Goal: Navigation & Orientation: Find specific page/section

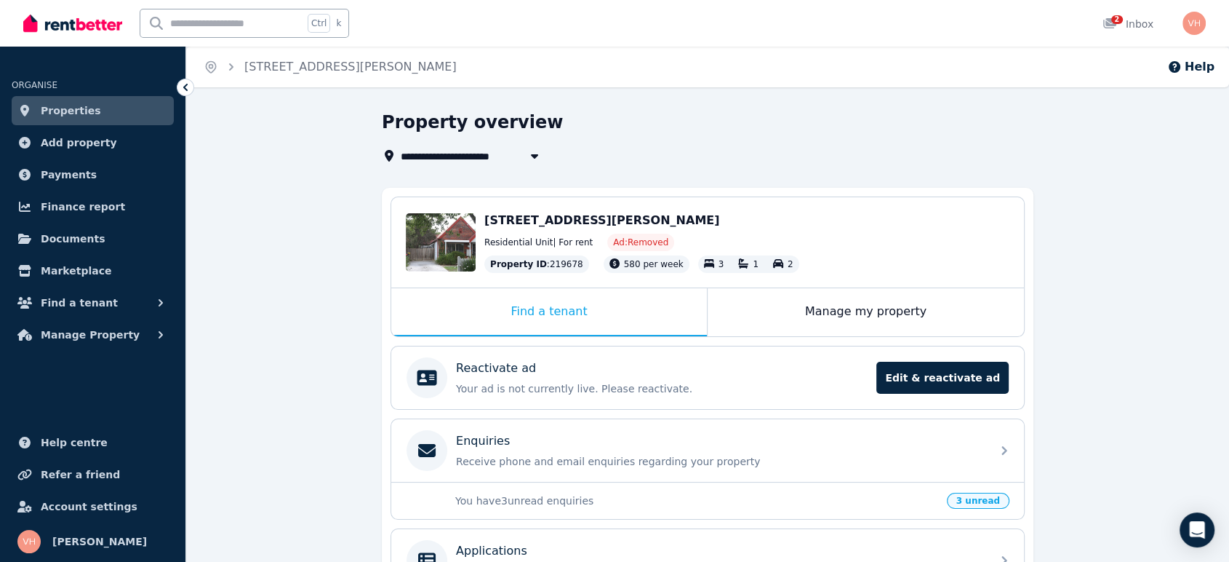
click at [80, 113] on span "Properties" at bounding box center [71, 110] width 60 height 17
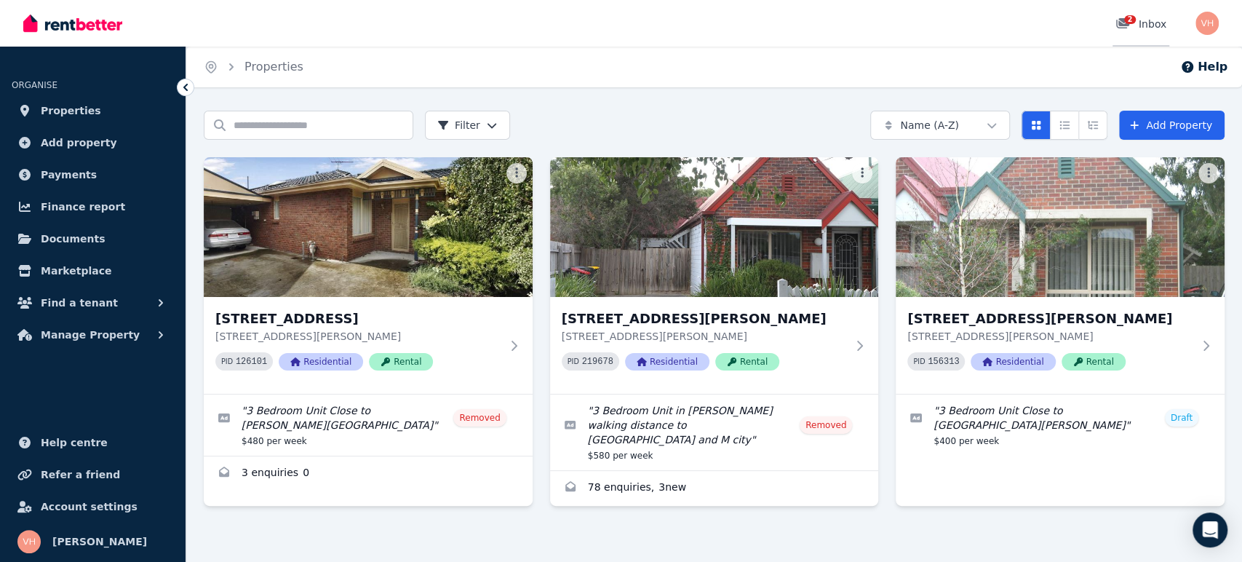
click at [1148, 19] on div "2 Inbox" at bounding box center [1140, 24] width 51 height 15
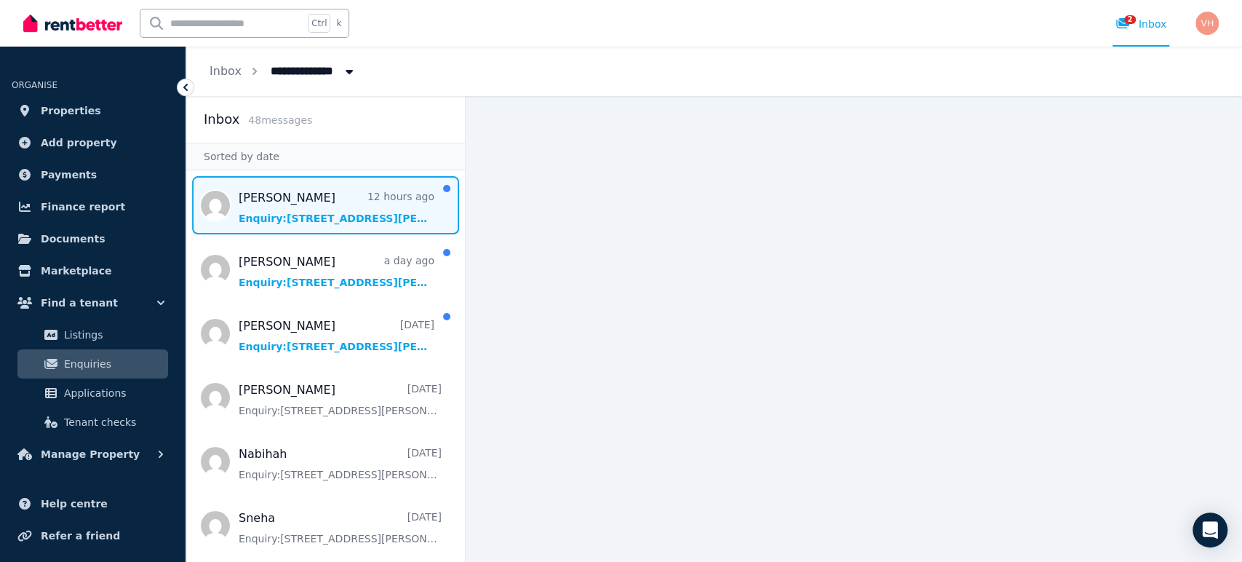
click at [330, 220] on span "Message list" at bounding box center [325, 205] width 279 height 58
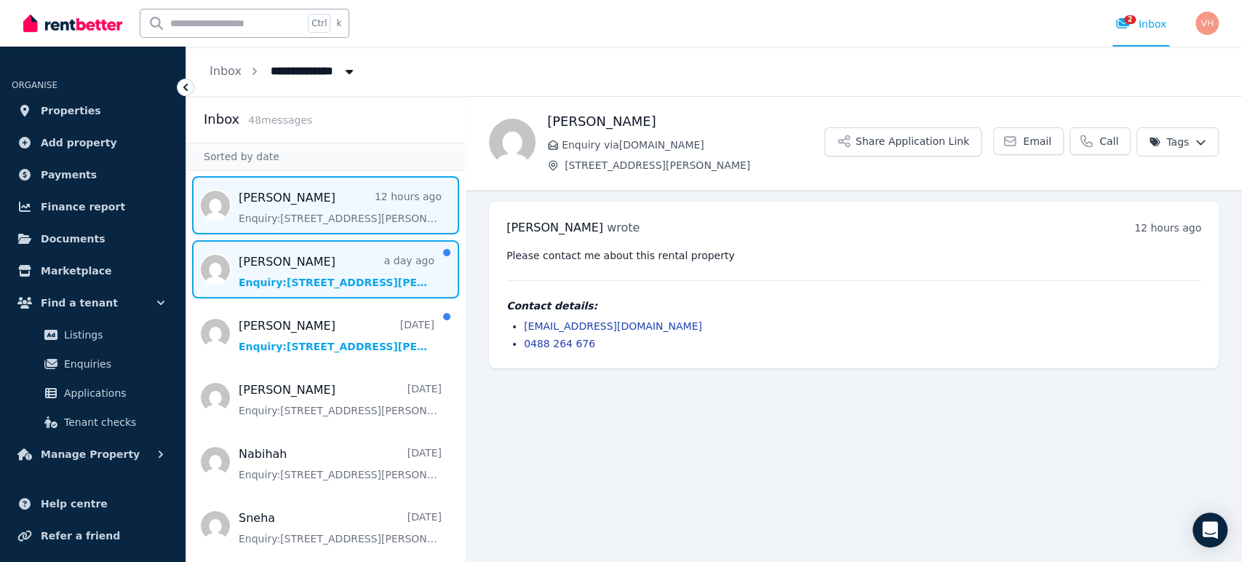
click at [298, 273] on span "Message list" at bounding box center [325, 269] width 279 height 58
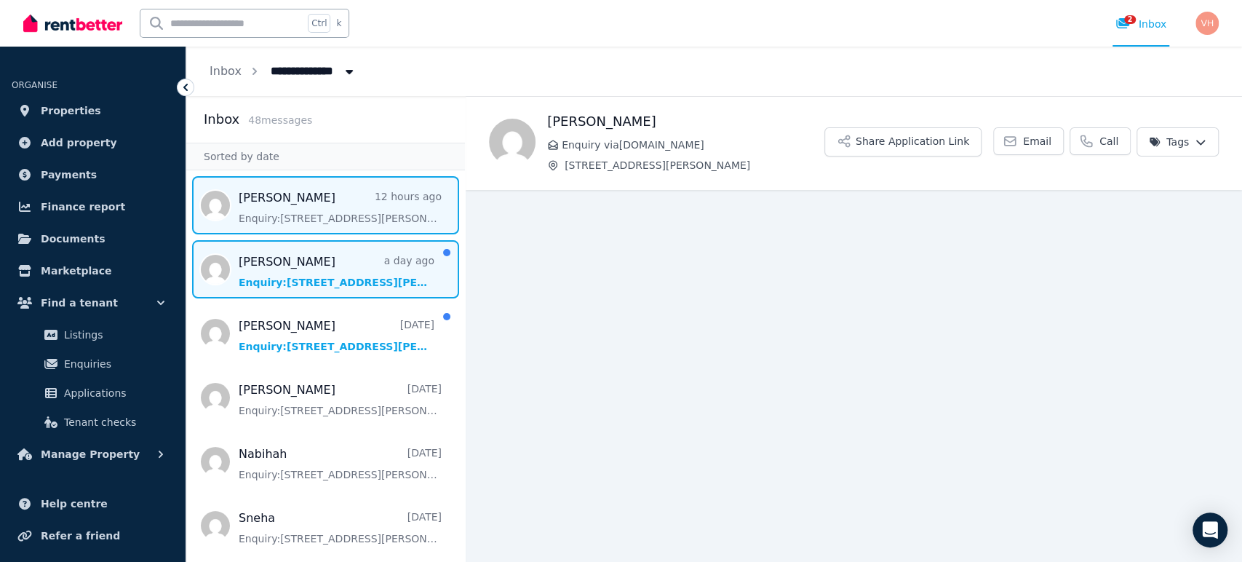
click at [295, 201] on span "Message list" at bounding box center [325, 205] width 279 height 58
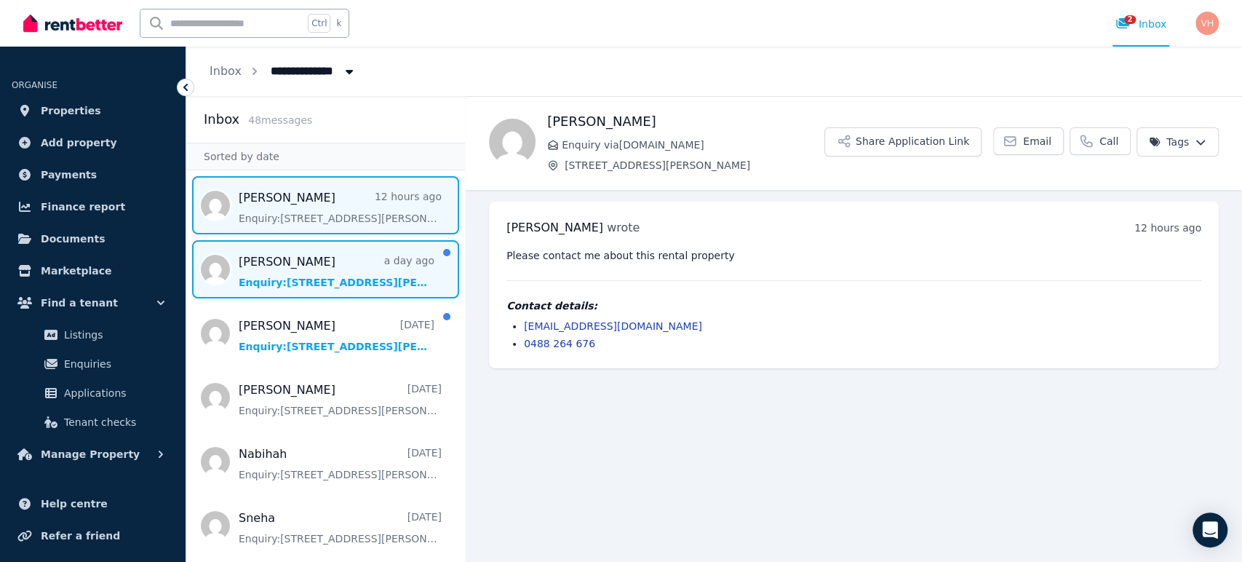
click at [278, 266] on span "Message list" at bounding box center [325, 269] width 279 height 58
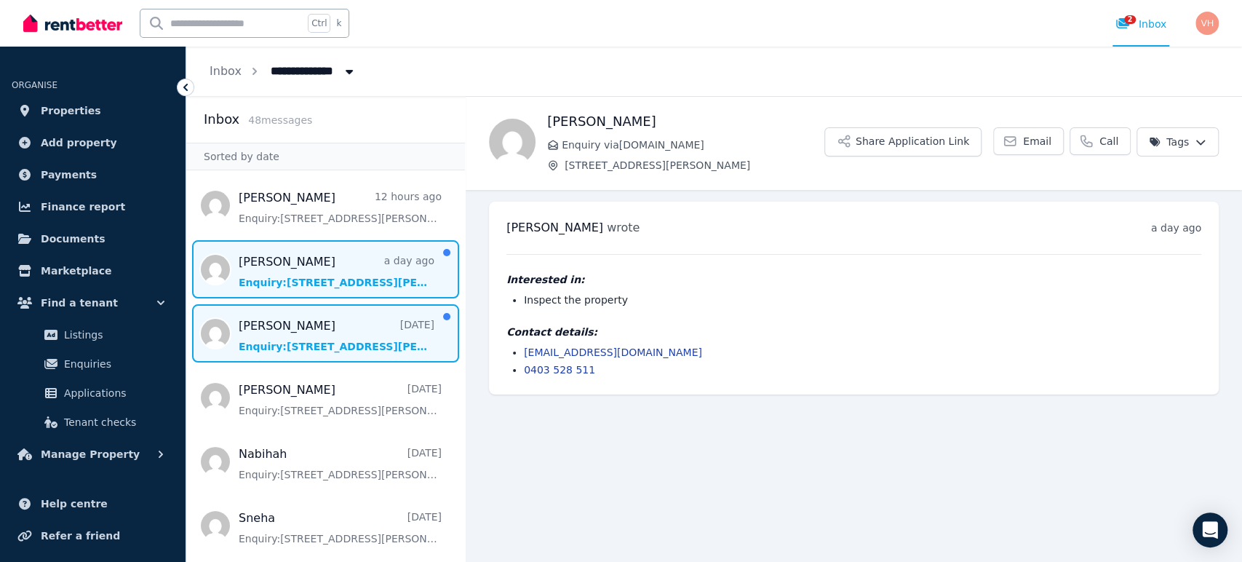
click at [303, 347] on span "Message list" at bounding box center [325, 333] width 279 height 58
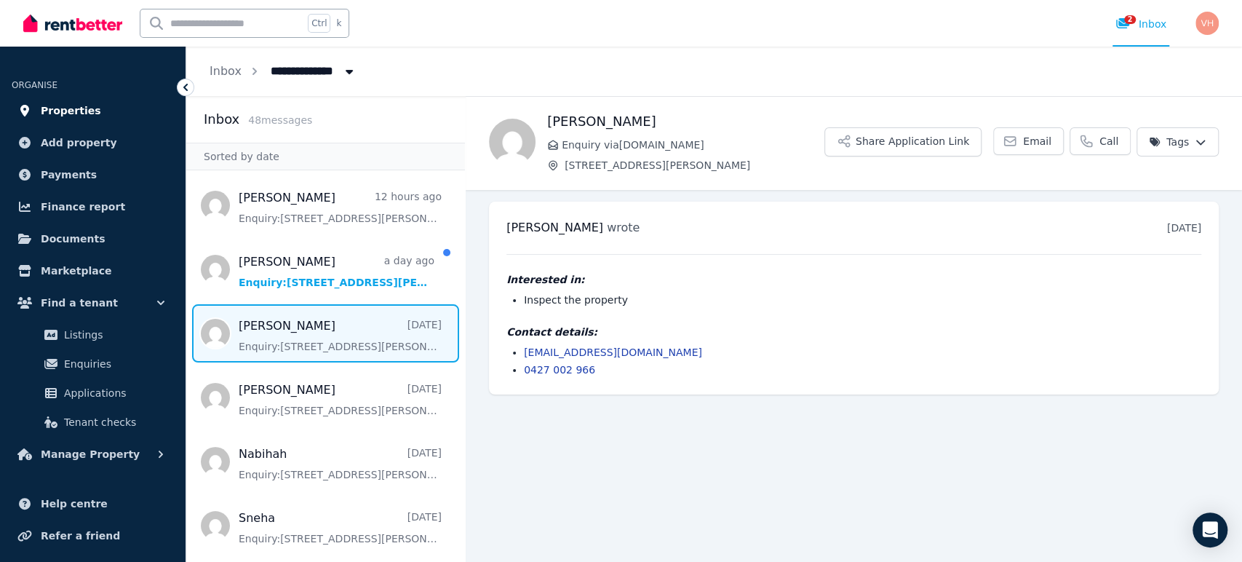
click at [76, 117] on span "Properties" at bounding box center [71, 110] width 60 height 17
